Goal: Navigation & Orientation: Find specific page/section

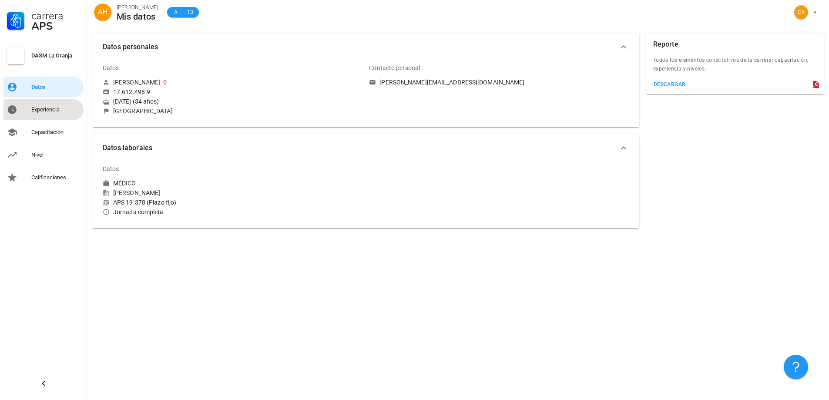
click at [32, 112] on div "Experiencia" at bounding box center [55, 109] width 49 height 7
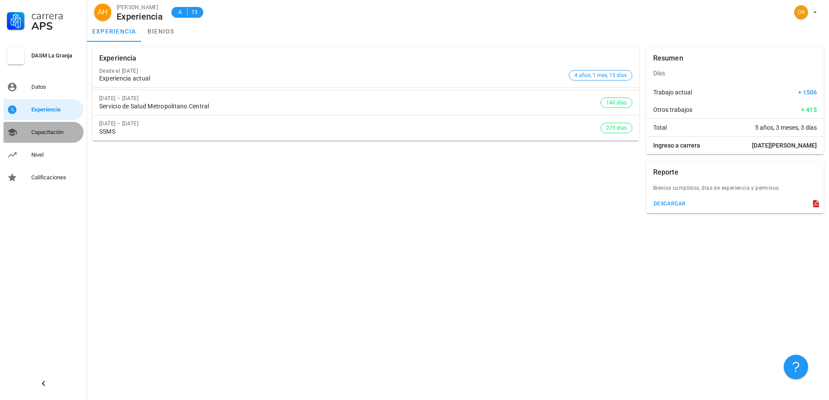
click at [56, 124] on link "Capacitación" at bounding box center [43, 132] width 80 height 21
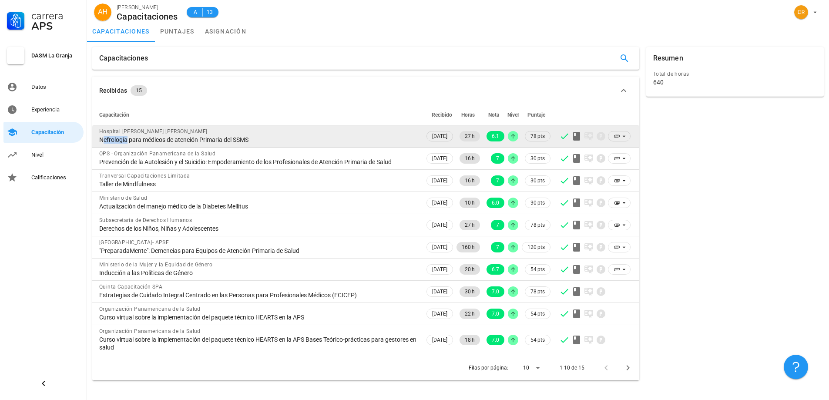
drag, startPoint x: 125, startPoint y: 143, endPoint x: 101, endPoint y: 143, distance: 24.4
click at [101, 143] on div "Nefrología para médicos de atención Primaria del SSMS" at bounding box center [258, 140] width 319 height 8
click at [100, 141] on div "Nefrología para médicos de atención Primaria del SSMS" at bounding box center [258, 140] width 319 height 8
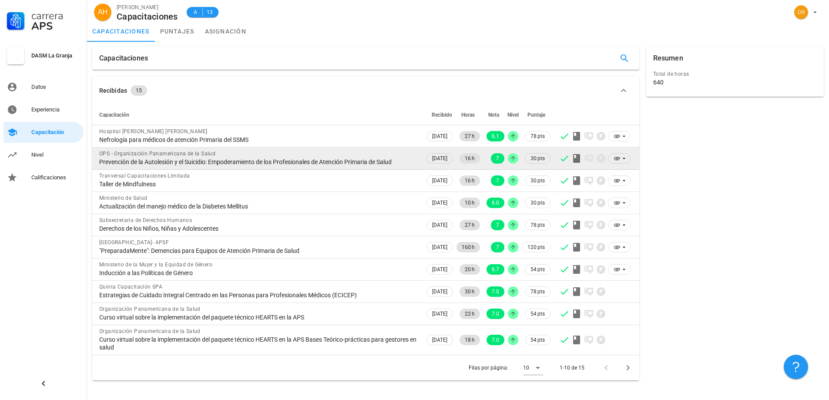
drag, startPoint x: 101, startPoint y: 153, endPoint x: 404, endPoint y: 162, distance: 303.5
click at [404, 162] on div "OPS - Organización Panamericana de la Salud Prevención de la Autolesión y el Su…" at bounding box center [258, 158] width 319 height 20
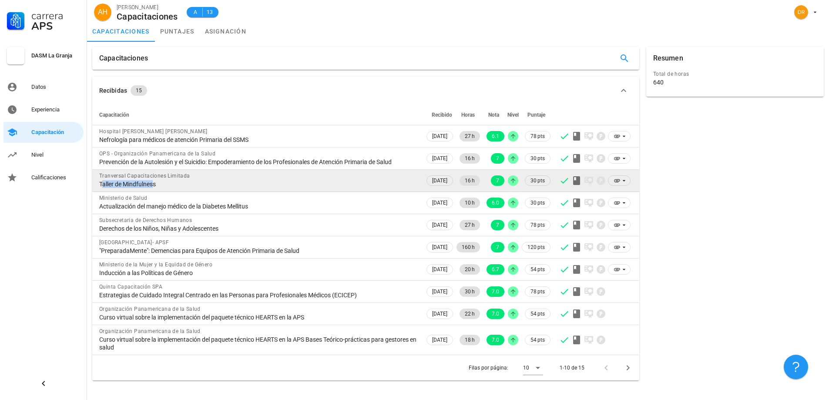
drag, startPoint x: 148, startPoint y: 189, endPoint x: 95, endPoint y: 185, distance: 52.4
click at [95, 185] on td "Tranversal Capacitaciones Limitada Taller de Mindfulness" at bounding box center [258, 181] width 332 height 22
click at [127, 178] on span "Tranversal Capacitaciones Limitada" at bounding box center [144, 176] width 91 height 6
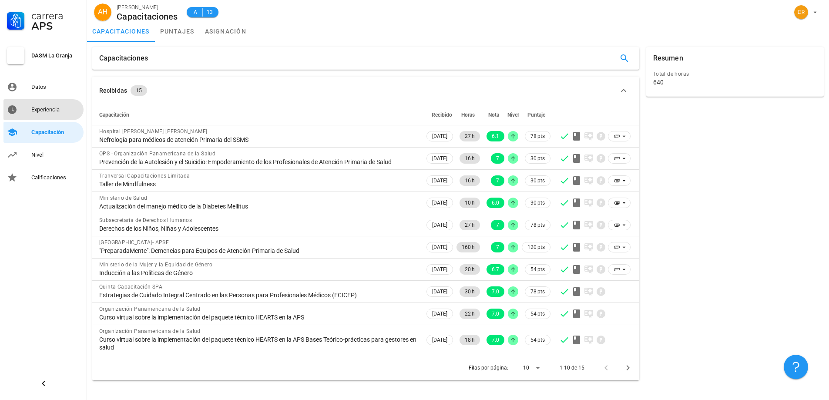
click at [43, 118] on link "Experiencia" at bounding box center [43, 109] width 80 height 21
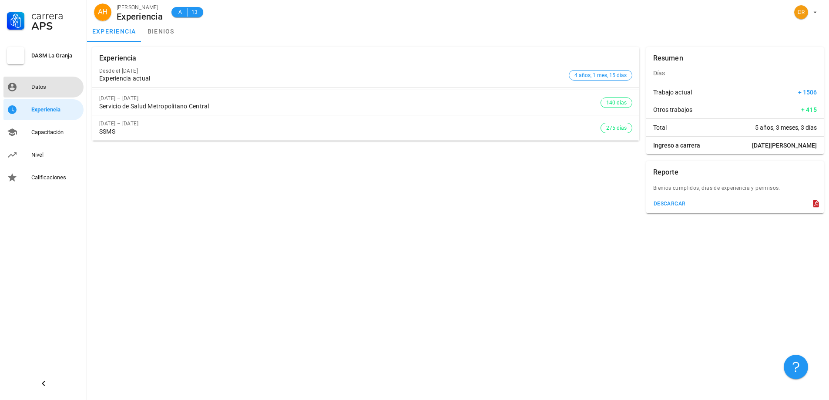
click at [49, 84] on div "Datos" at bounding box center [55, 87] width 49 height 7
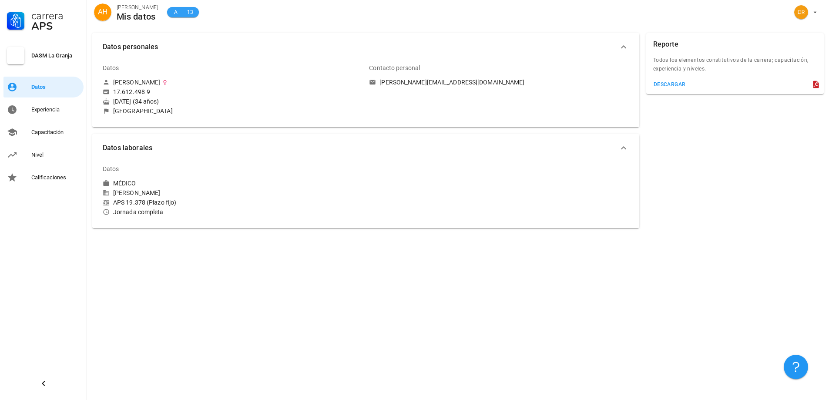
click at [188, 13] on span "13" at bounding box center [190, 12] width 7 height 9
click at [172, 14] on span "A" at bounding box center [175, 12] width 7 height 9
click at [54, 103] on div "Experiencia" at bounding box center [55, 110] width 49 height 14
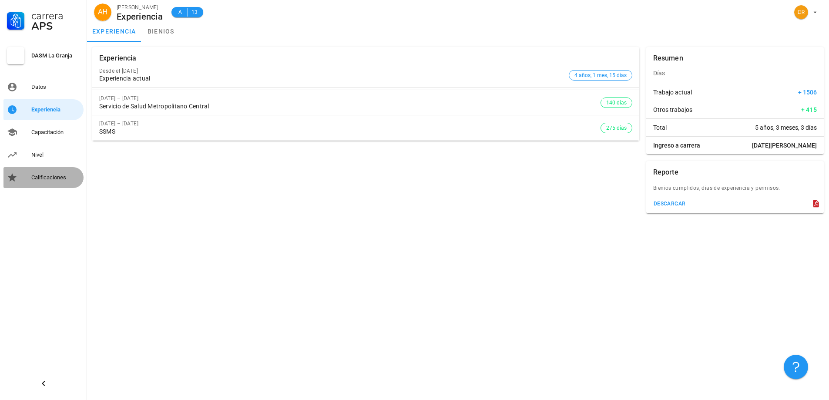
click at [61, 183] on div "Calificaciones" at bounding box center [55, 178] width 49 height 14
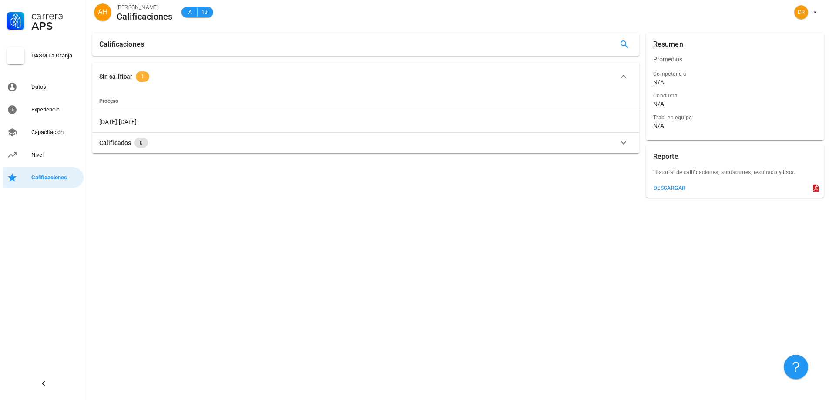
click at [141, 74] on span "1" at bounding box center [142, 76] width 3 height 10
click at [141, 79] on button "Sin calificar 1" at bounding box center [365, 73] width 547 height 21
click at [111, 100] on span "Proceso" at bounding box center [108, 101] width 19 height 6
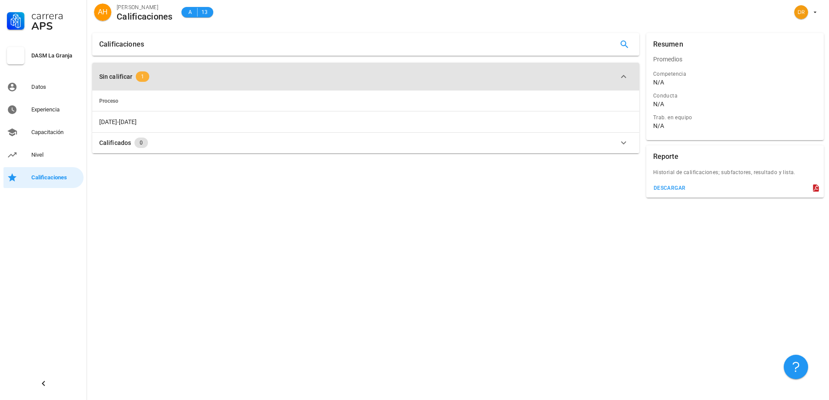
click at [144, 81] on span "1" at bounding box center [142, 76] width 13 height 10
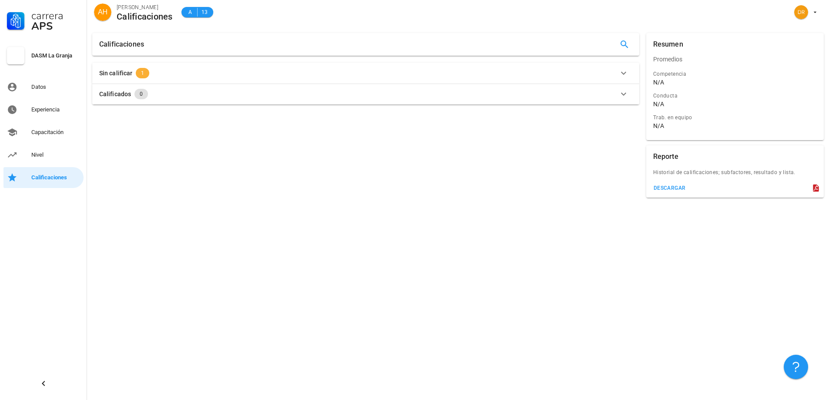
click at [144, 73] on span "1" at bounding box center [142, 73] width 13 height 10
click at [141, 142] on span "0" at bounding box center [141, 143] width 3 height 10
click at [141, 96] on span "0" at bounding box center [141, 97] width 3 height 10
click at [39, 157] on div "Nivel" at bounding box center [55, 154] width 49 height 7
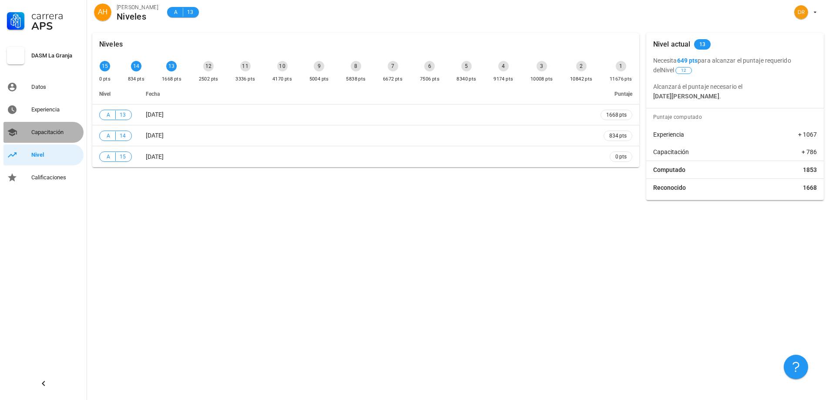
click at [42, 135] on div "Capacitación" at bounding box center [55, 132] width 49 height 7
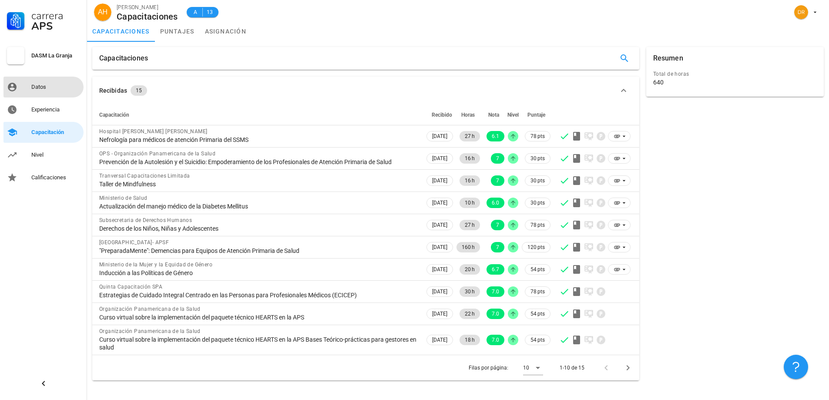
click at [38, 95] on link "Datos" at bounding box center [43, 87] width 80 height 21
